Goal: Information Seeking & Learning: Compare options

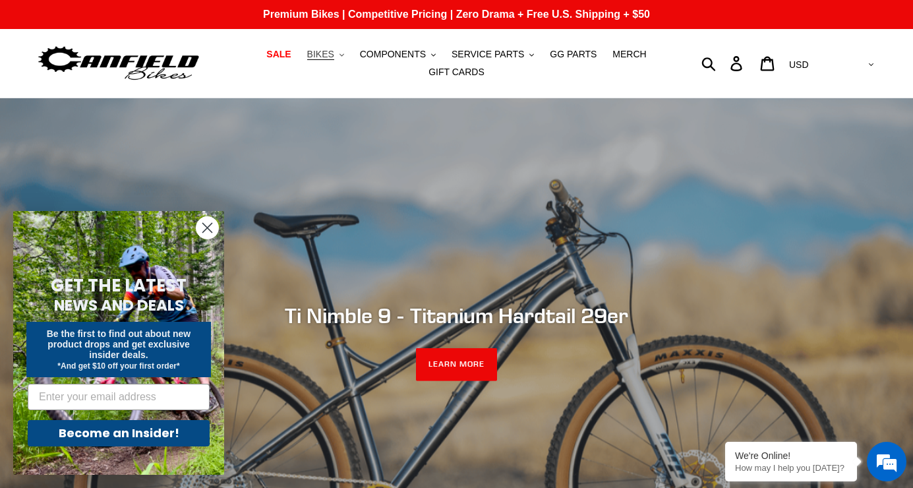
click at [328, 56] on span "BIKES" at bounding box center [320, 54] width 27 height 11
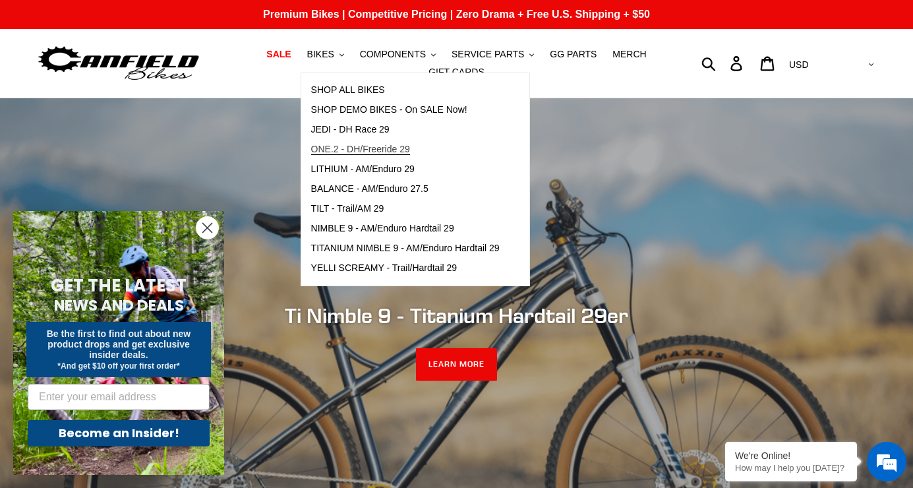
click at [340, 145] on span "ONE.2 - DH/Freeride 29" at bounding box center [360, 149] width 99 height 11
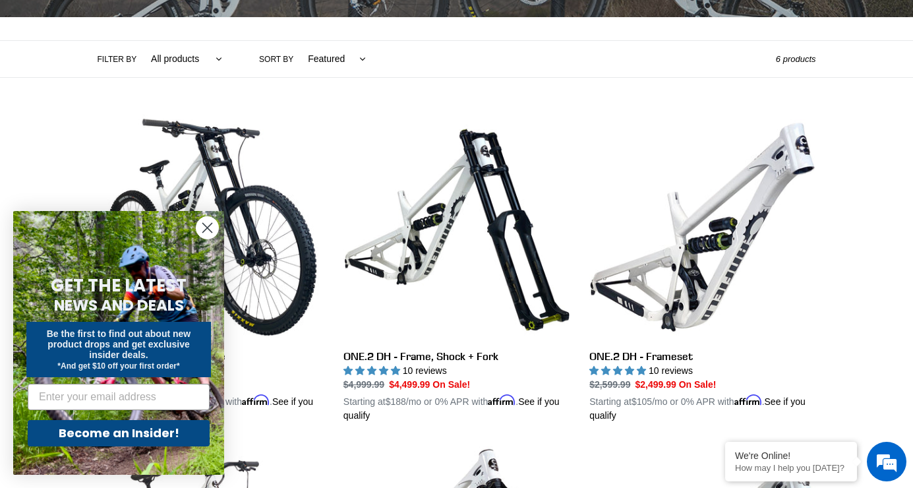
click at [213, 227] on circle "Close dialog" at bounding box center [207, 228] width 22 height 22
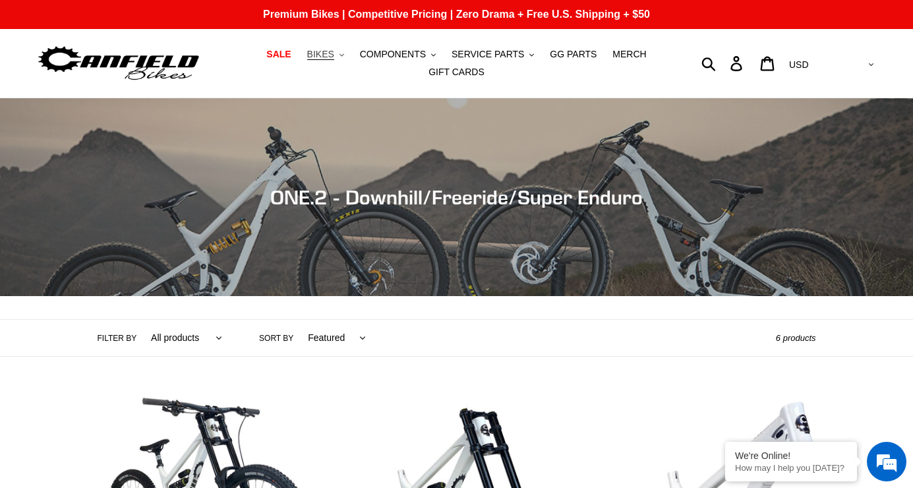
click at [327, 55] on span "BIKES" at bounding box center [320, 54] width 27 height 11
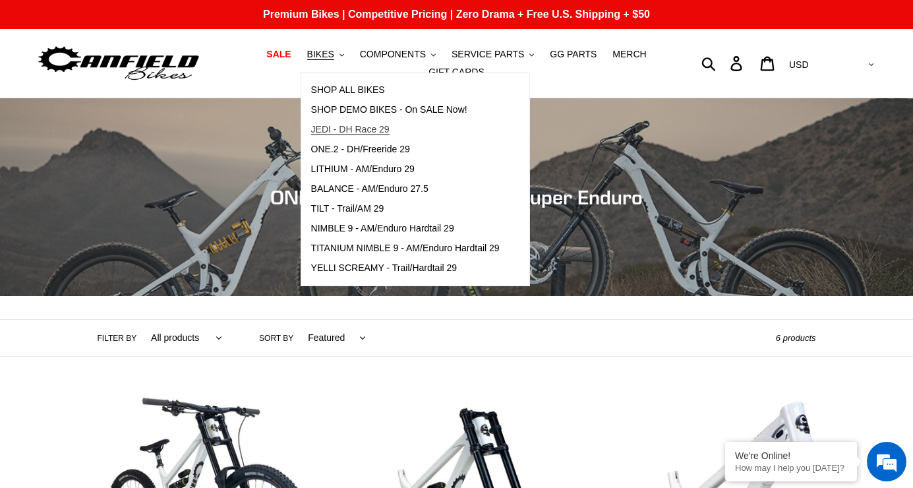
click at [337, 127] on span "JEDI - DH Race 29" at bounding box center [350, 129] width 78 height 11
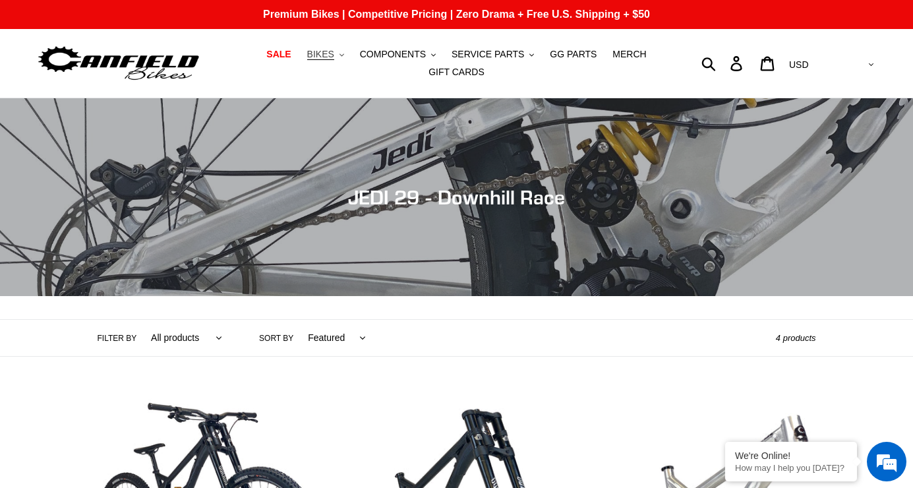
click at [334, 56] on span "BIKES" at bounding box center [320, 54] width 27 height 11
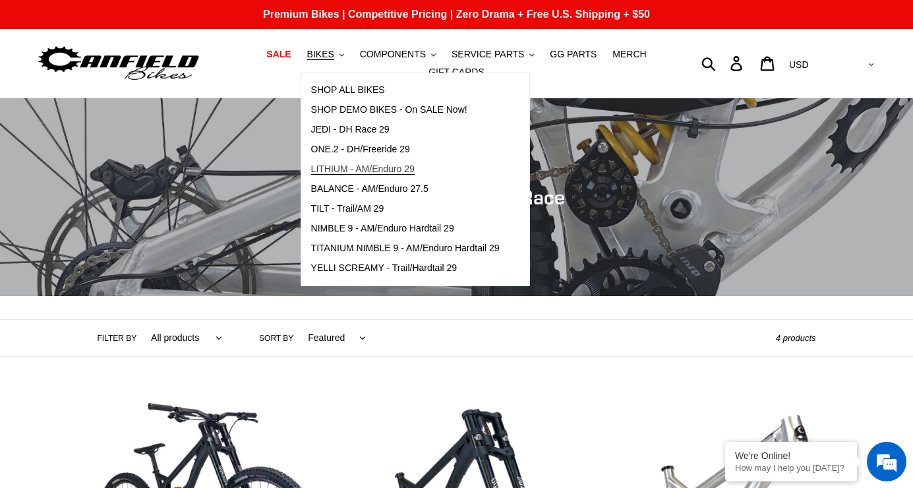
click at [347, 167] on span "LITHIUM - AM/Enduro 29" at bounding box center [362, 168] width 103 height 11
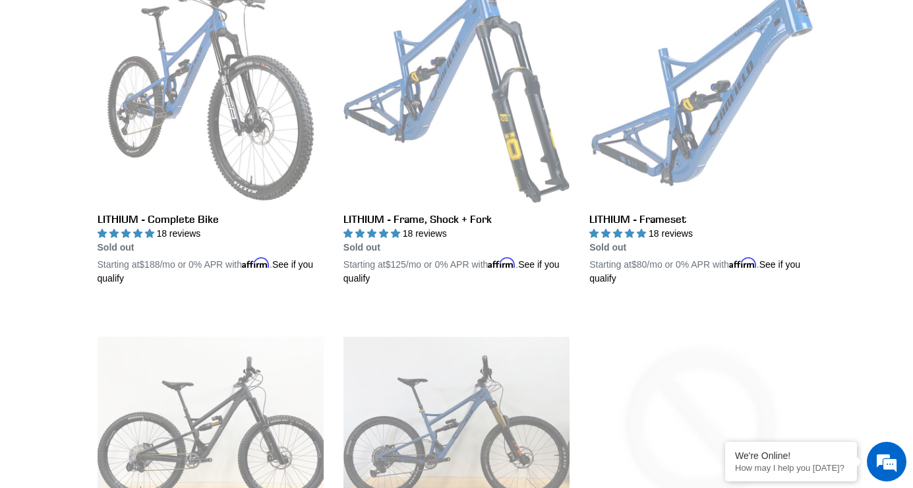
scroll to position [396, 0]
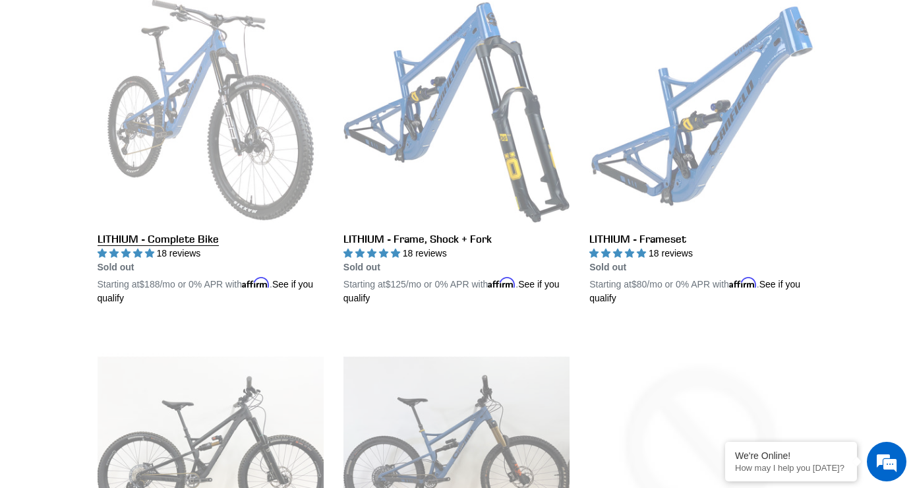
click at [229, 145] on link "LITHIUM - Complete Bike" at bounding box center [211, 151] width 226 height 308
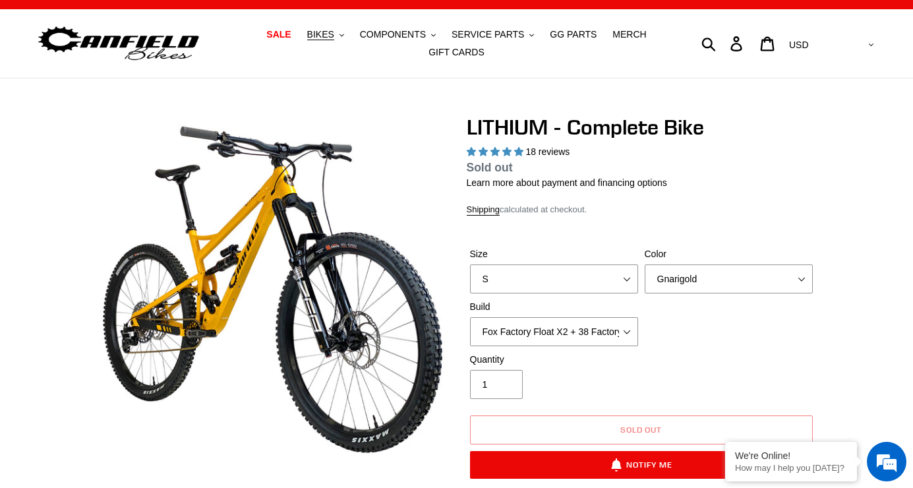
select select "highest-rating"
